Goal: Task Accomplishment & Management: Use online tool/utility

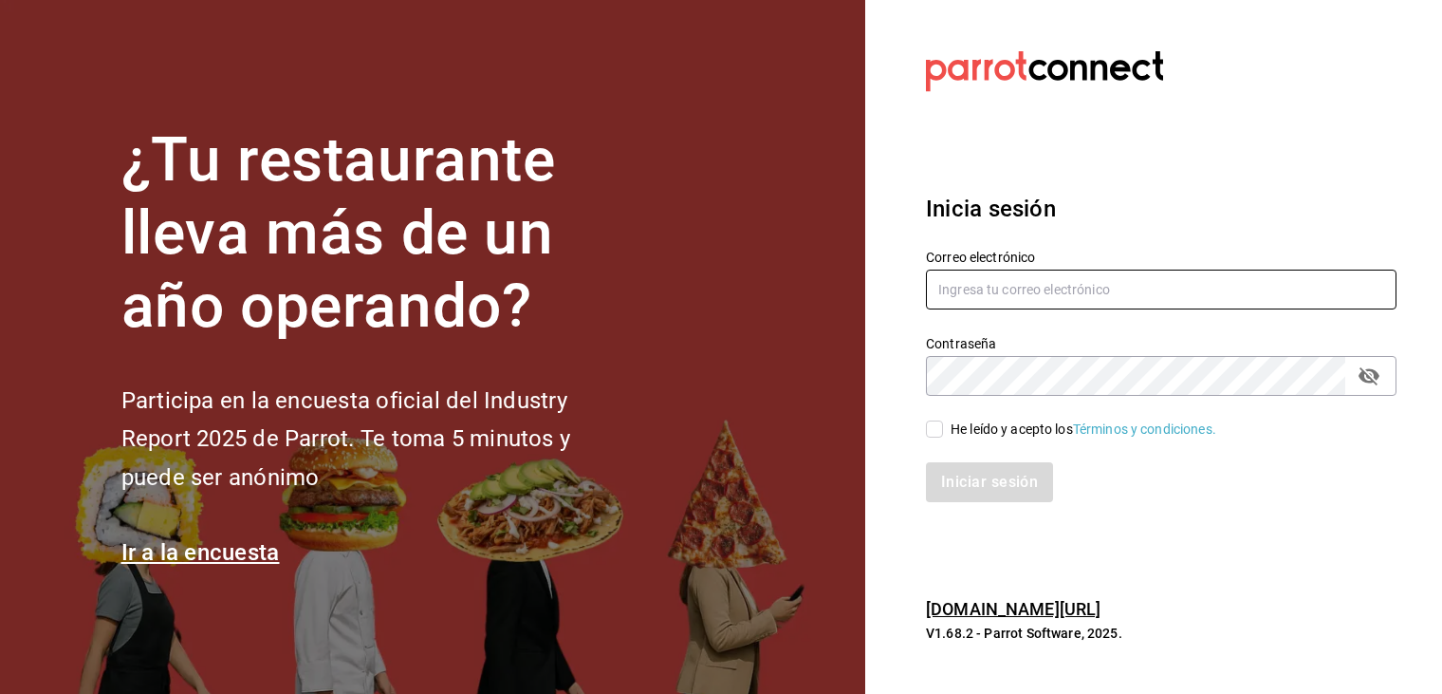
click at [950, 295] on input "text" at bounding box center [1161, 289] width 471 height 40
type input "[EMAIL_ADDRESS][DOMAIN_NAME]"
click at [940, 428] on input "He leído y acepto los Términos y condiciones." at bounding box center [934, 428] width 17 height 17
checkbox input "true"
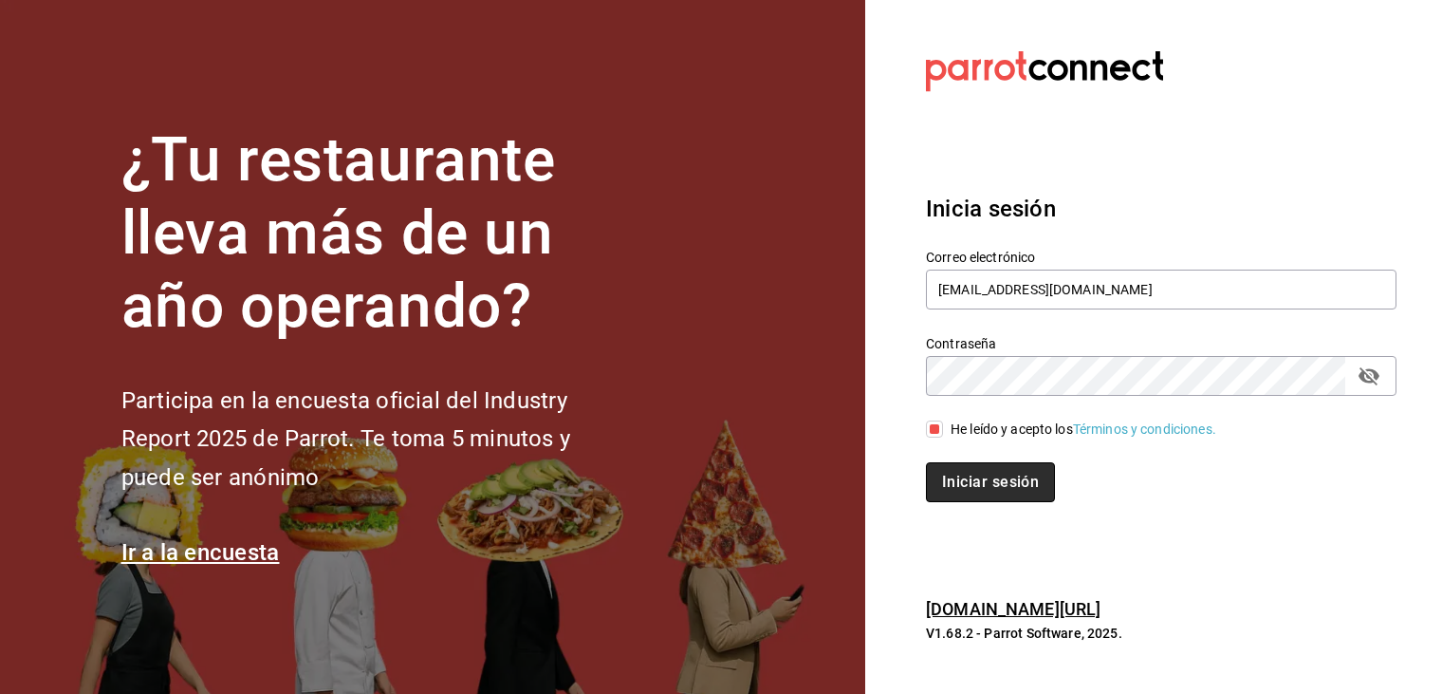
click at [1000, 490] on button "Iniciar sesión" at bounding box center [990, 482] width 129 height 40
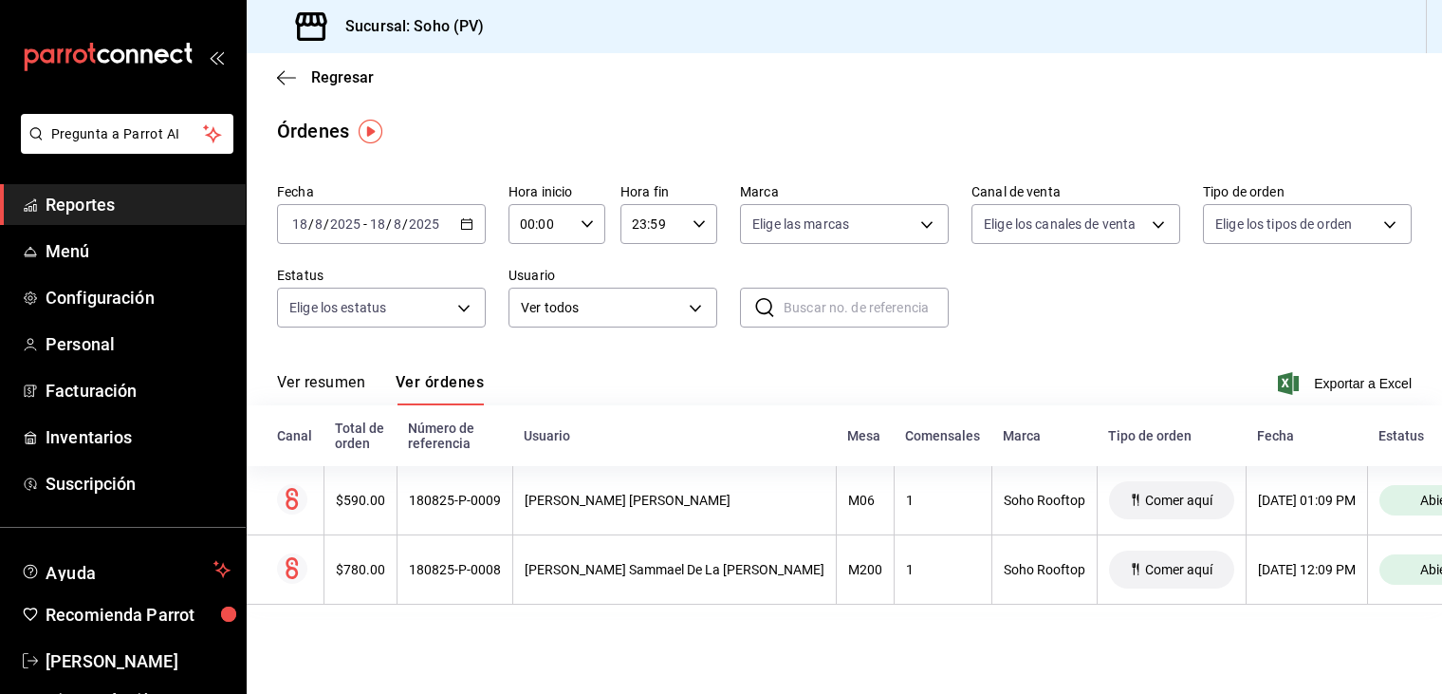
click at [350, 386] on button "Ver resumen" at bounding box center [321, 389] width 88 height 32
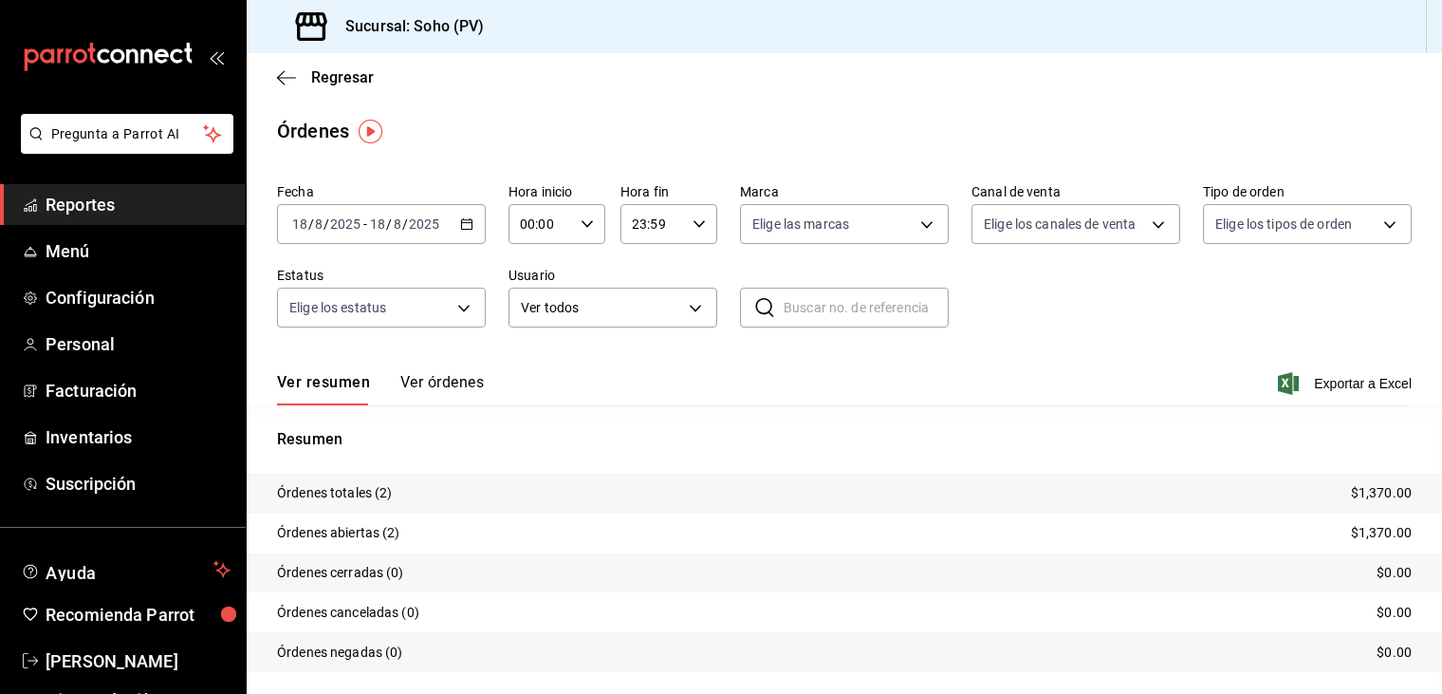
click at [145, 200] on span "Reportes" at bounding box center [138, 205] width 185 height 26
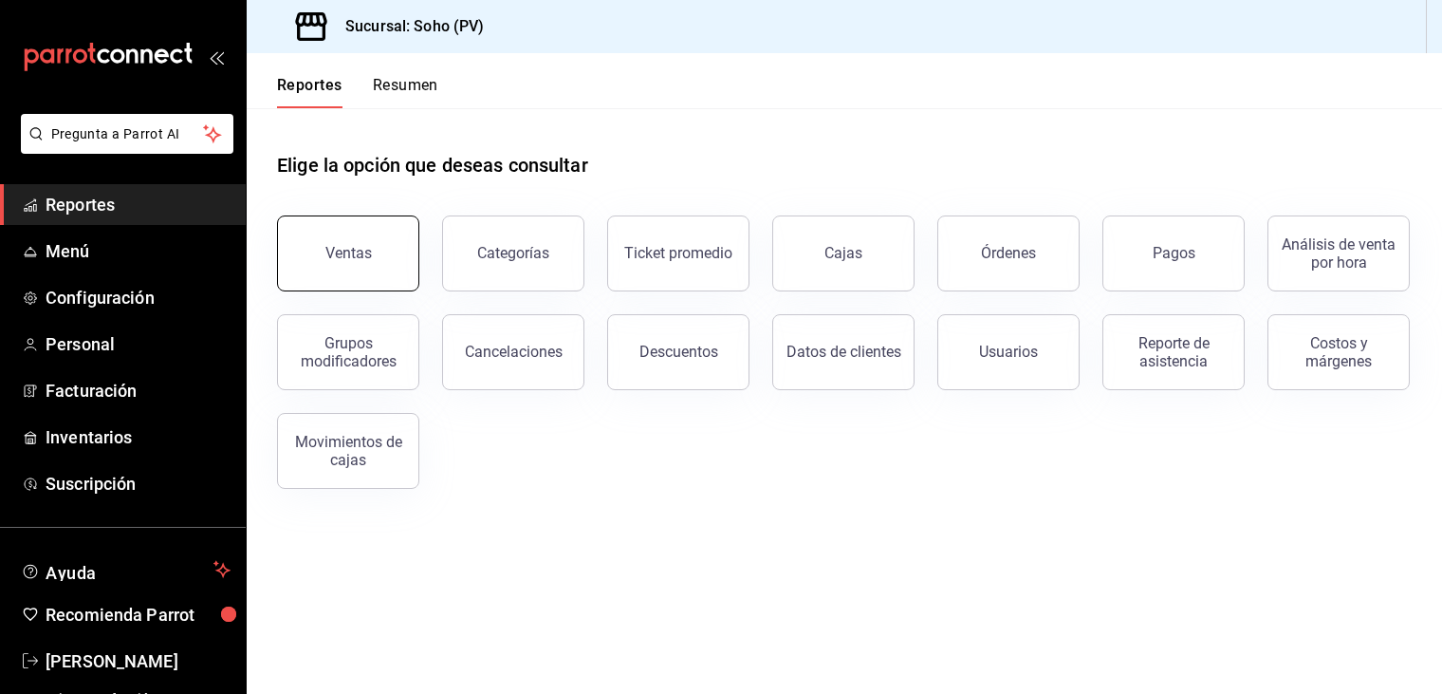
click at [292, 276] on button "Ventas" at bounding box center [348, 253] width 142 height 76
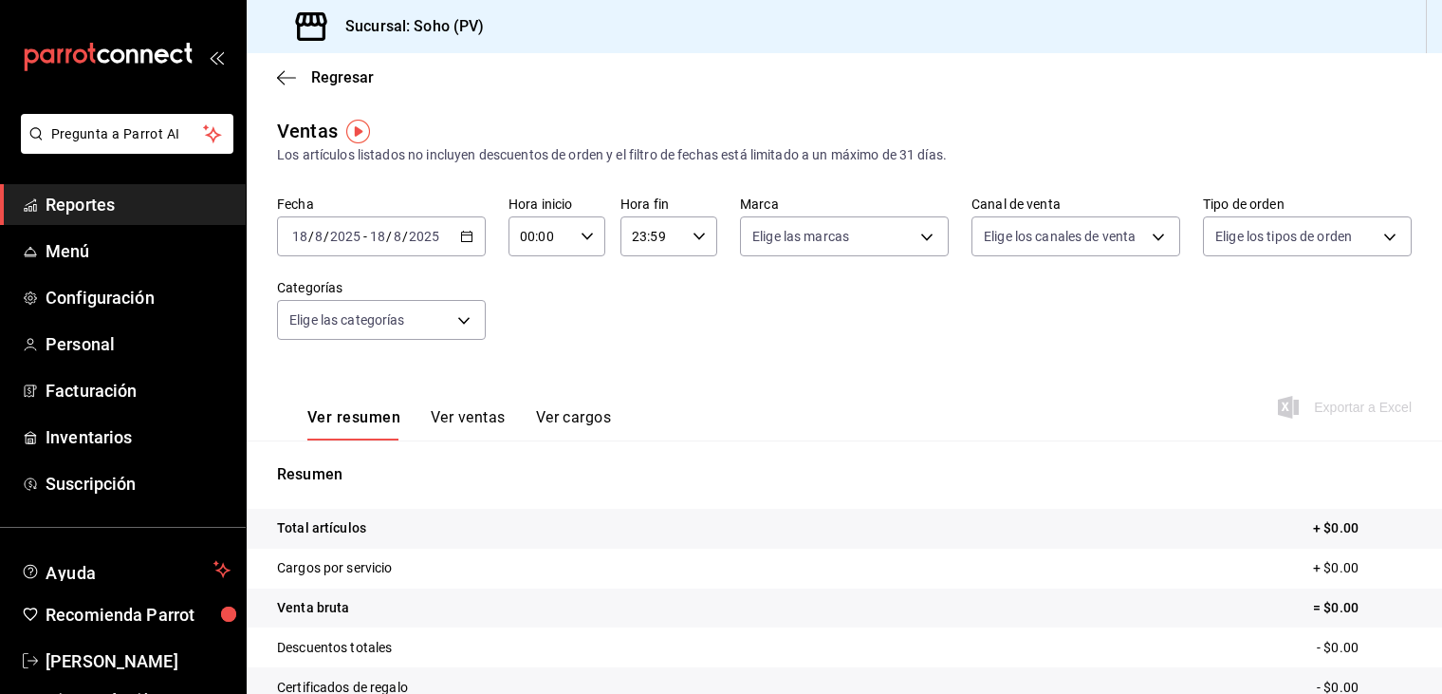
click at [453, 238] on div "[DATE] [DATE] - [DATE] [DATE]" at bounding box center [381, 236] width 209 height 40
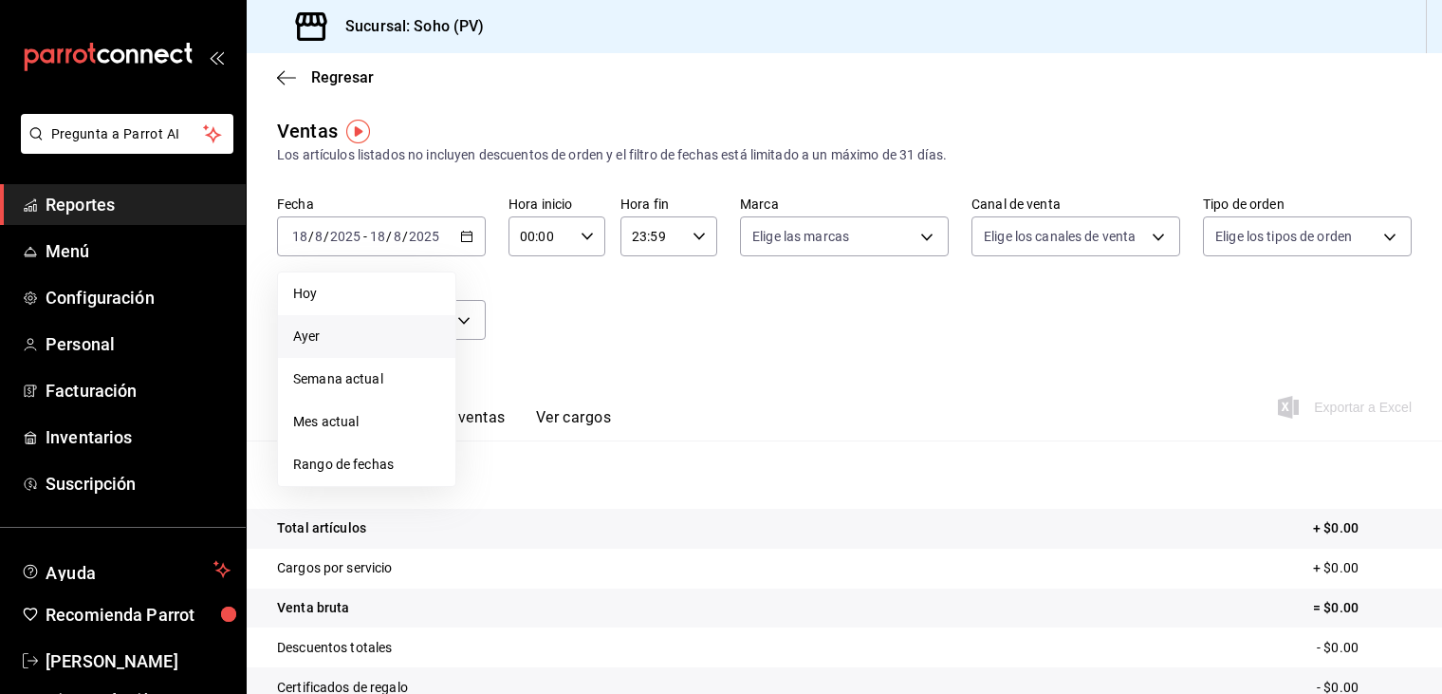
click at [308, 341] on span "Ayer" at bounding box center [366, 336] width 147 height 20
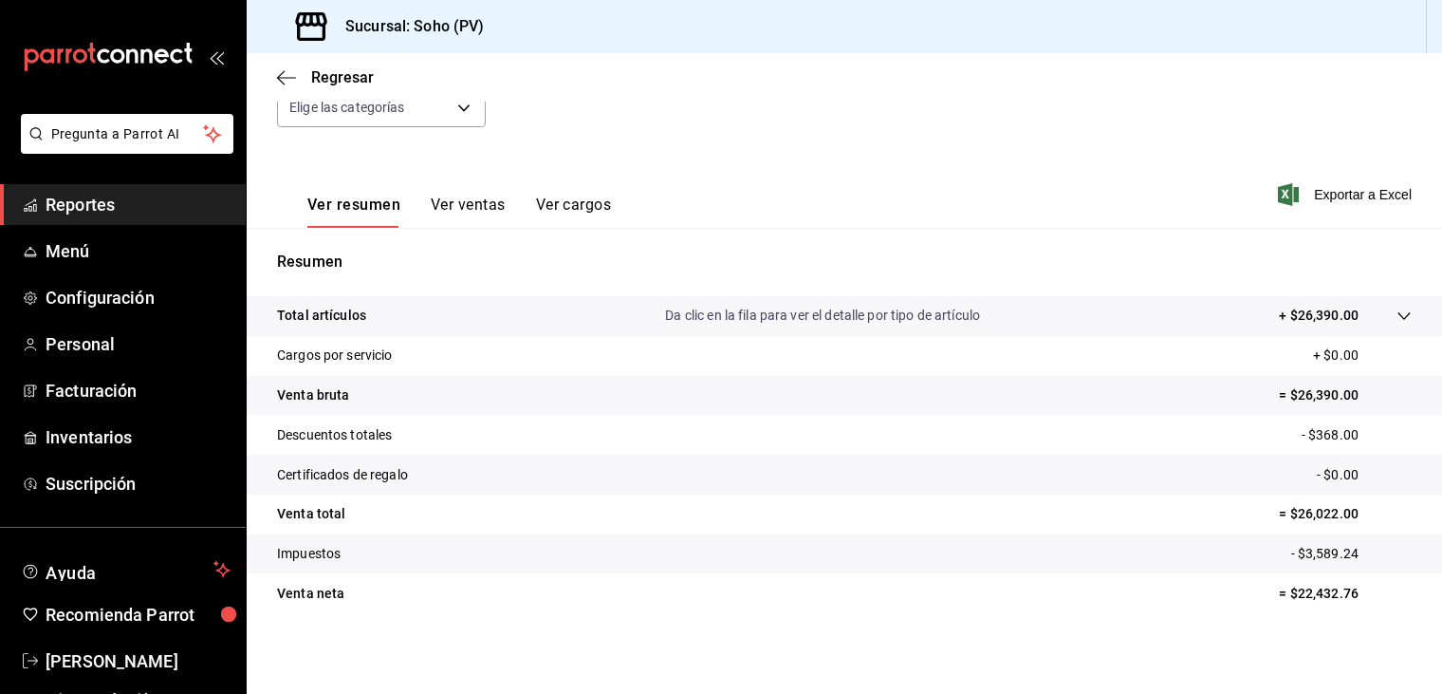
scroll to position [215, 0]
click at [477, 204] on button "Ver ventas" at bounding box center [468, 209] width 75 height 32
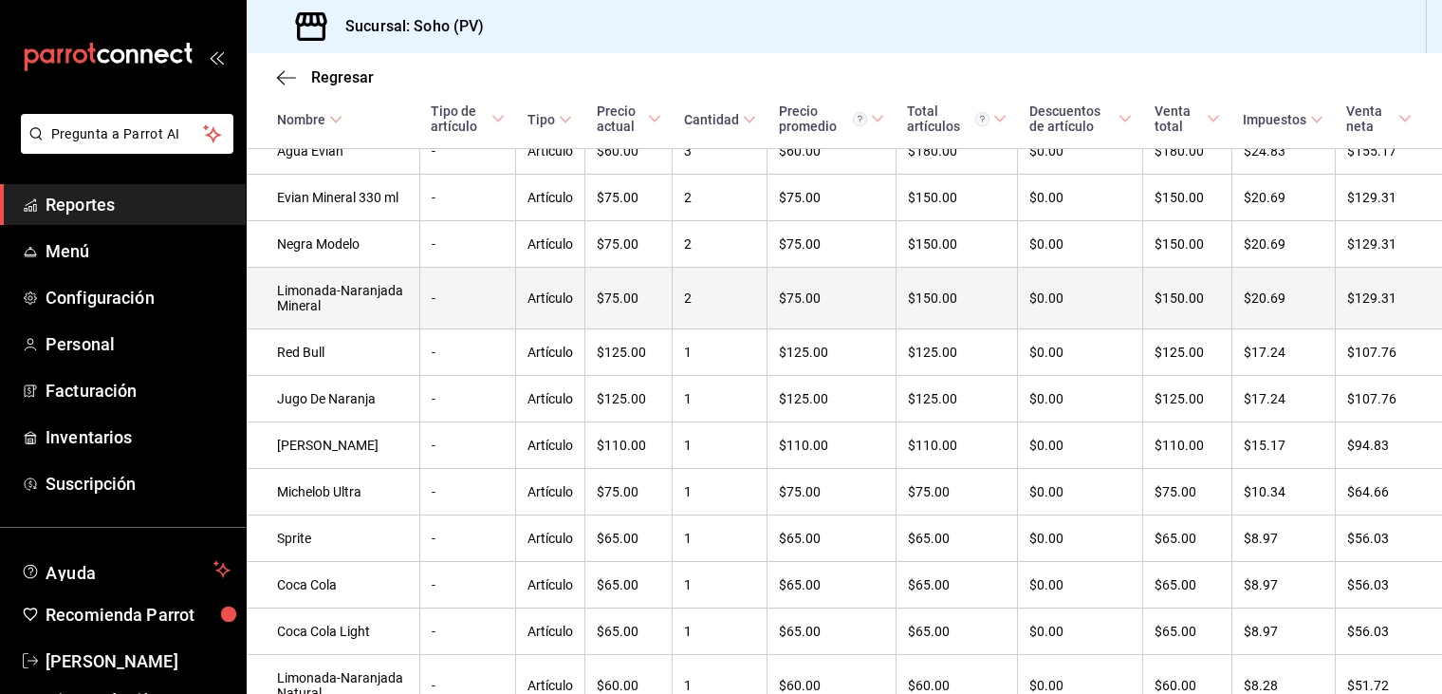
scroll to position [2553, 0]
